Goal: Find specific page/section: Find specific page/section

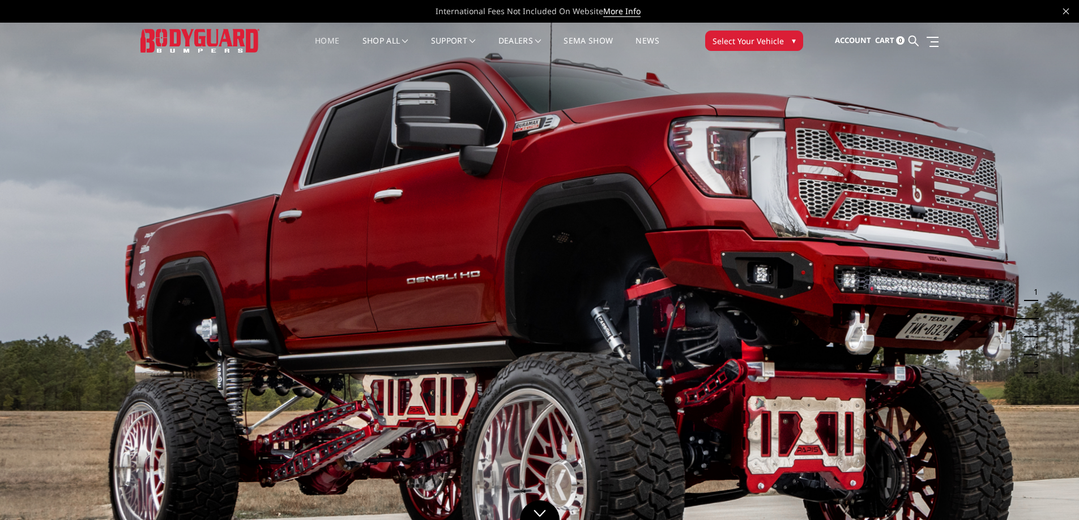
click at [752, 38] on span "Select Your Vehicle" at bounding box center [747, 41] width 71 height 12
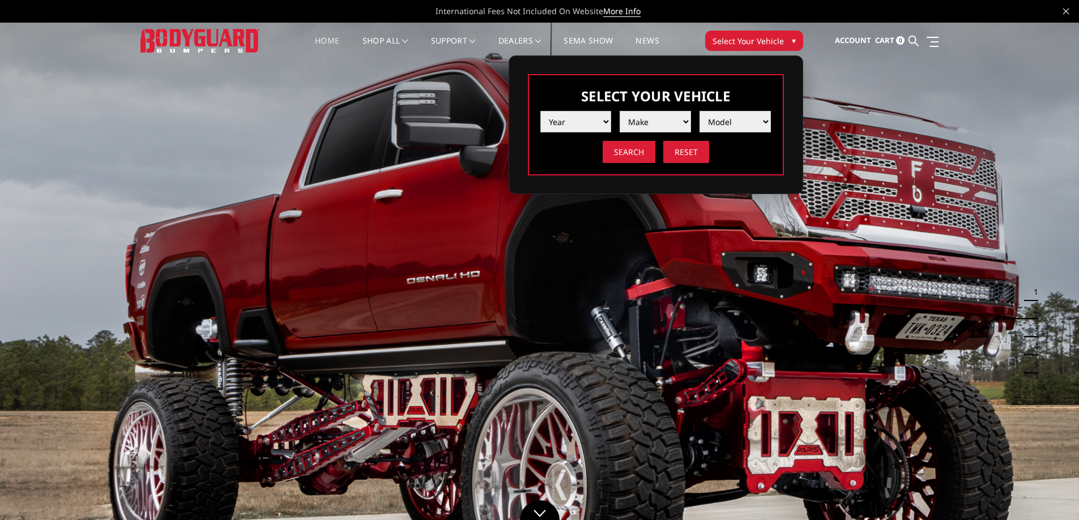
click at [605, 117] on select "Year [DATE] 2024 2023 2022 2021 2020 2019 2018 2017 2016 2015 2014 2013 2012 20…" at bounding box center [575, 122] width 71 height 22
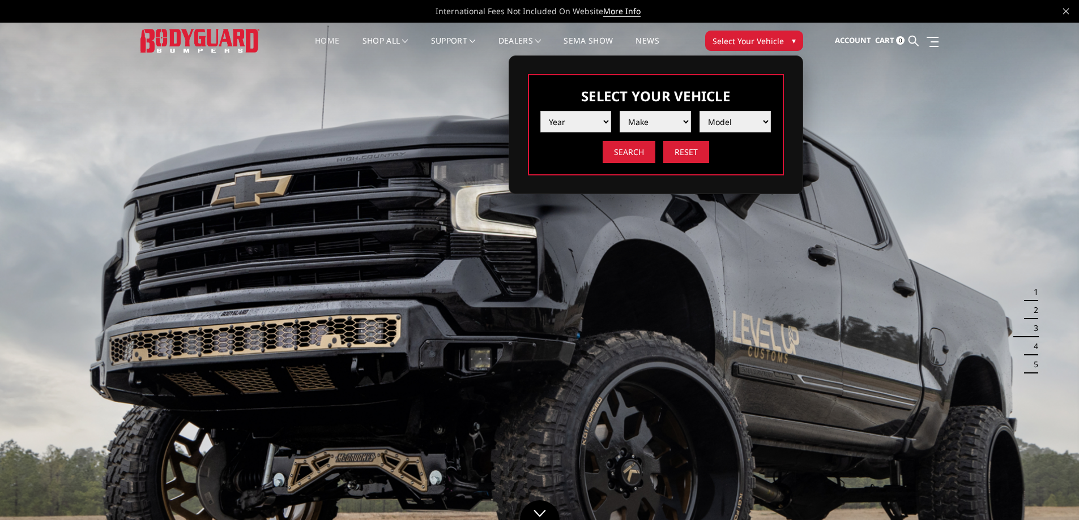
select select "yr_2017"
click at [540, 111] on select "Year [DATE] 2024 2023 2022 2021 2020 2019 2018 2017 2016 2015 2014 2013 2012 20…" at bounding box center [575, 122] width 71 height 22
click at [661, 121] on select "Make Chevrolet Ford GMC Nissan Ram Toyota" at bounding box center [654, 122] width 71 height 22
select select "mk_toyota"
click at [619, 111] on select "Make Chevrolet Ford GMC Nissan Ram Toyota" at bounding box center [654, 122] width 71 height 22
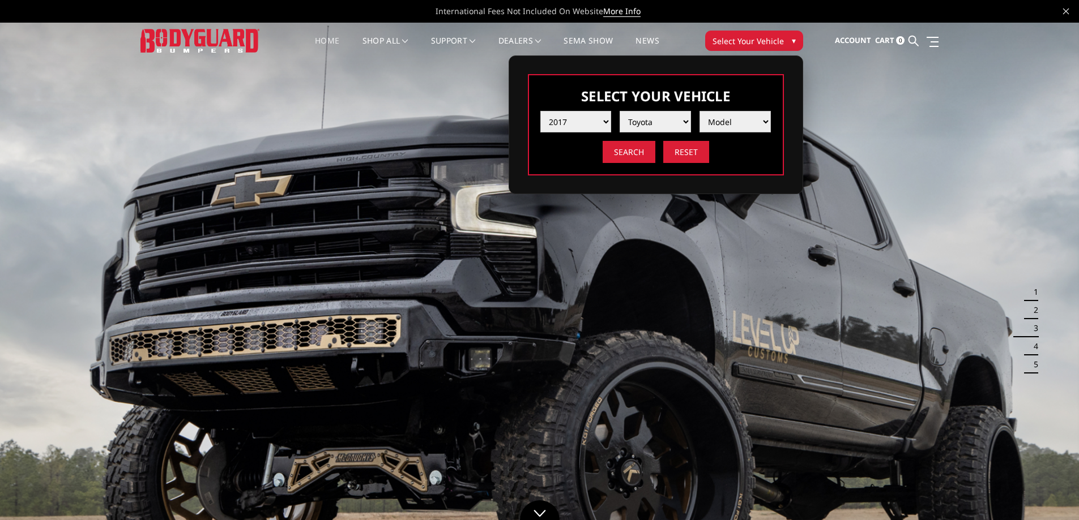
click at [754, 122] on select "Model Tacoma Tundra" at bounding box center [734, 122] width 71 height 22
select select "md_tacoma"
click at [699, 111] on select "Model Tacoma Tundra" at bounding box center [734, 122] width 71 height 22
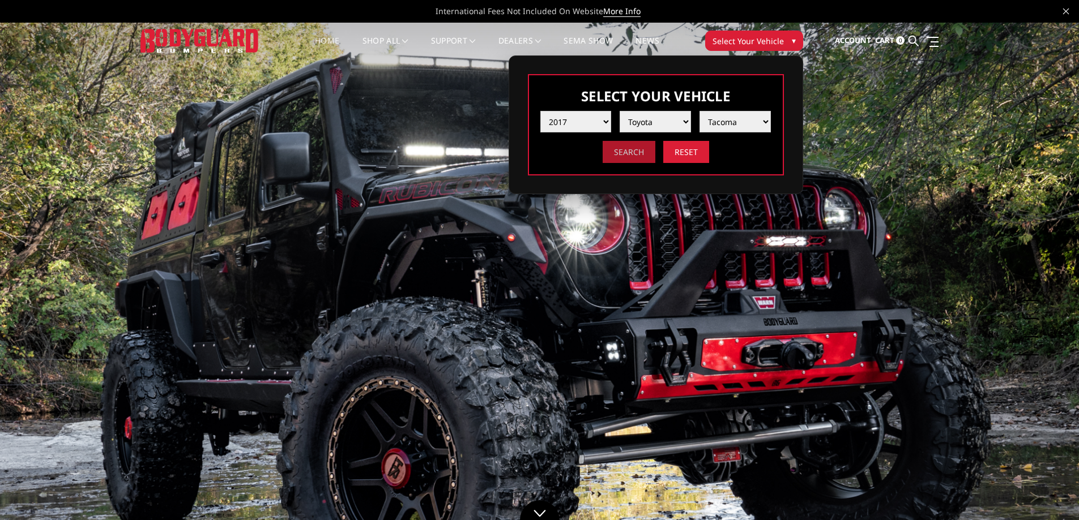
click at [628, 149] on input "Search" at bounding box center [628, 152] width 53 height 22
